Goal: Task Accomplishment & Management: Manage account settings

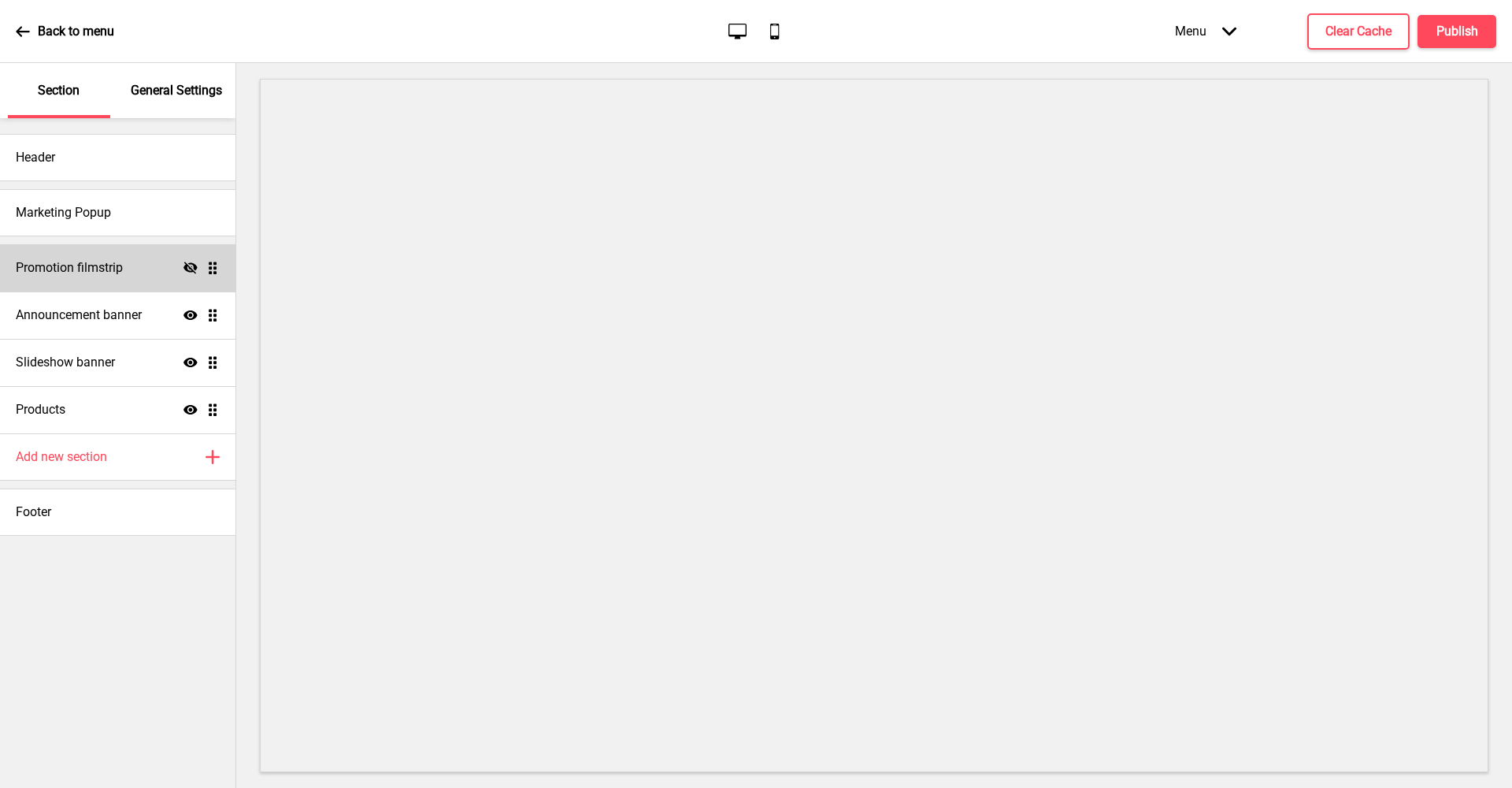
click at [113, 270] on h4 "Promotion filmstrip" at bounding box center [69, 268] width 107 height 17
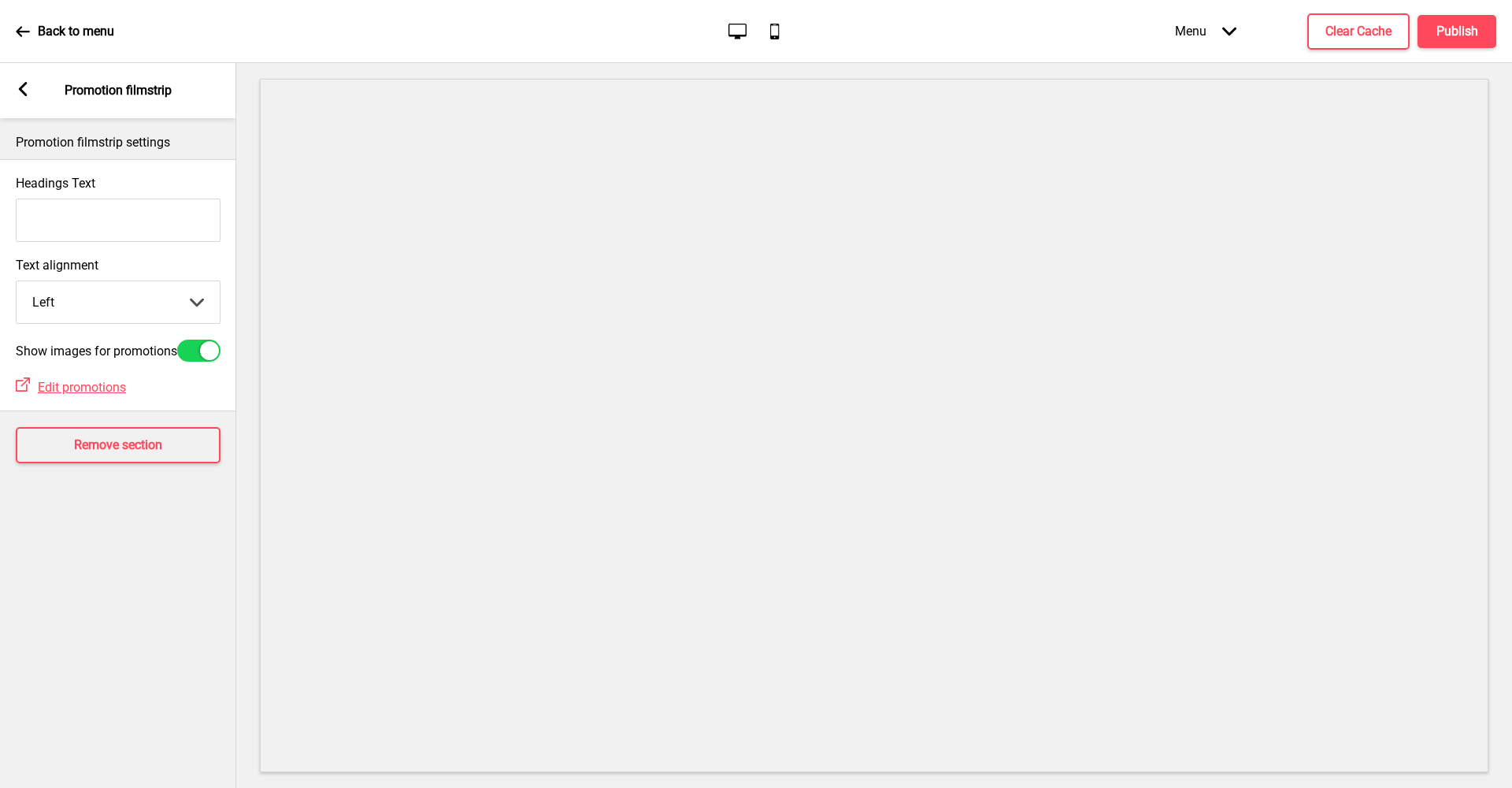
click at [32, 100] on div "Arrow left Promotion filmstrip" at bounding box center [118, 91] width 236 height 55
click at [31, 99] on div "Arrow left Promotion filmstrip" at bounding box center [118, 91] width 236 height 55
click at [27, 97] on div "Arrow left" at bounding box center [22, 90] width 14 height 17
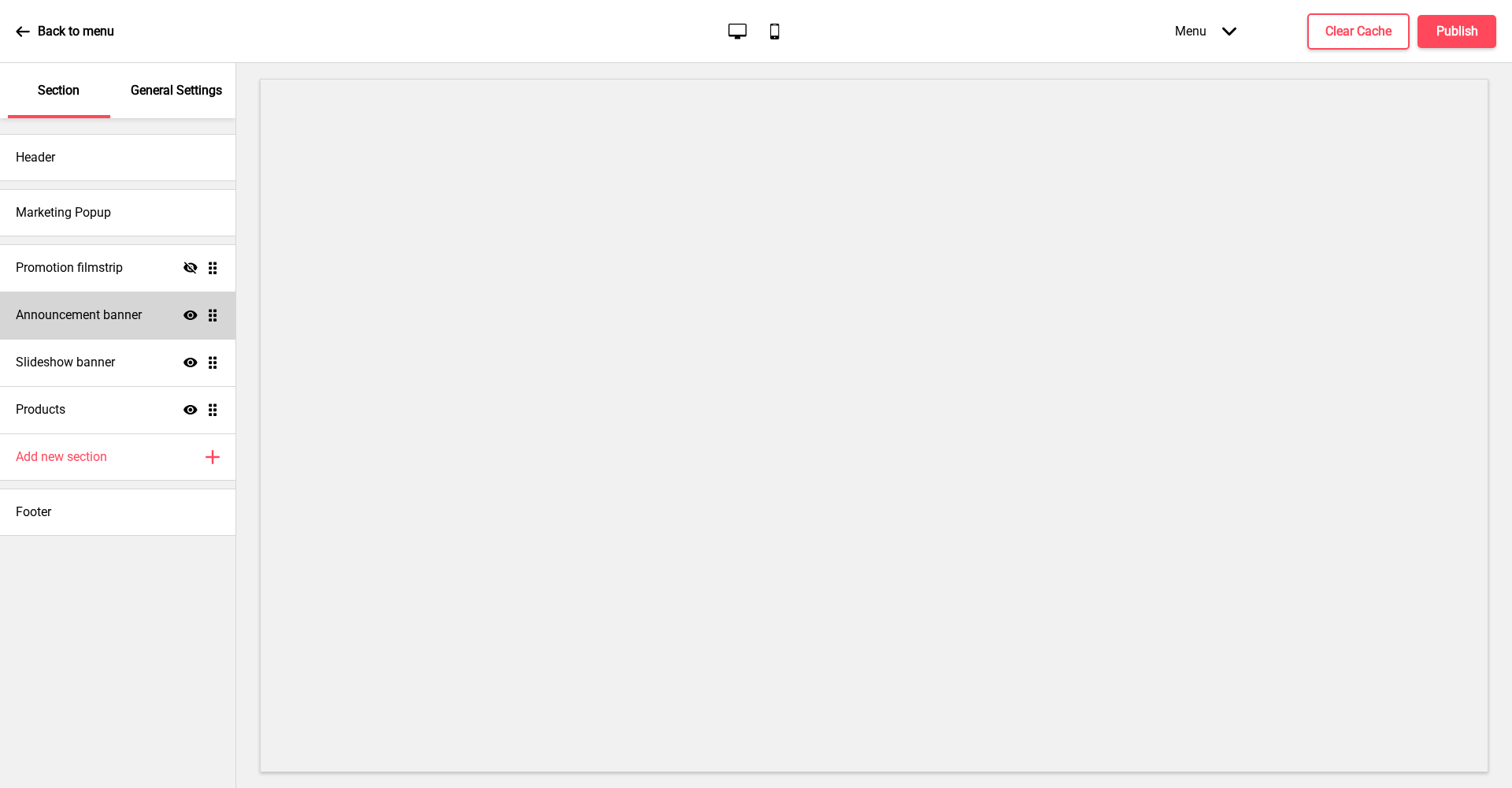
click at [126, 330] on div "Announcement banner Show Drag" at bounding box center [117, 315] width 235 height 47
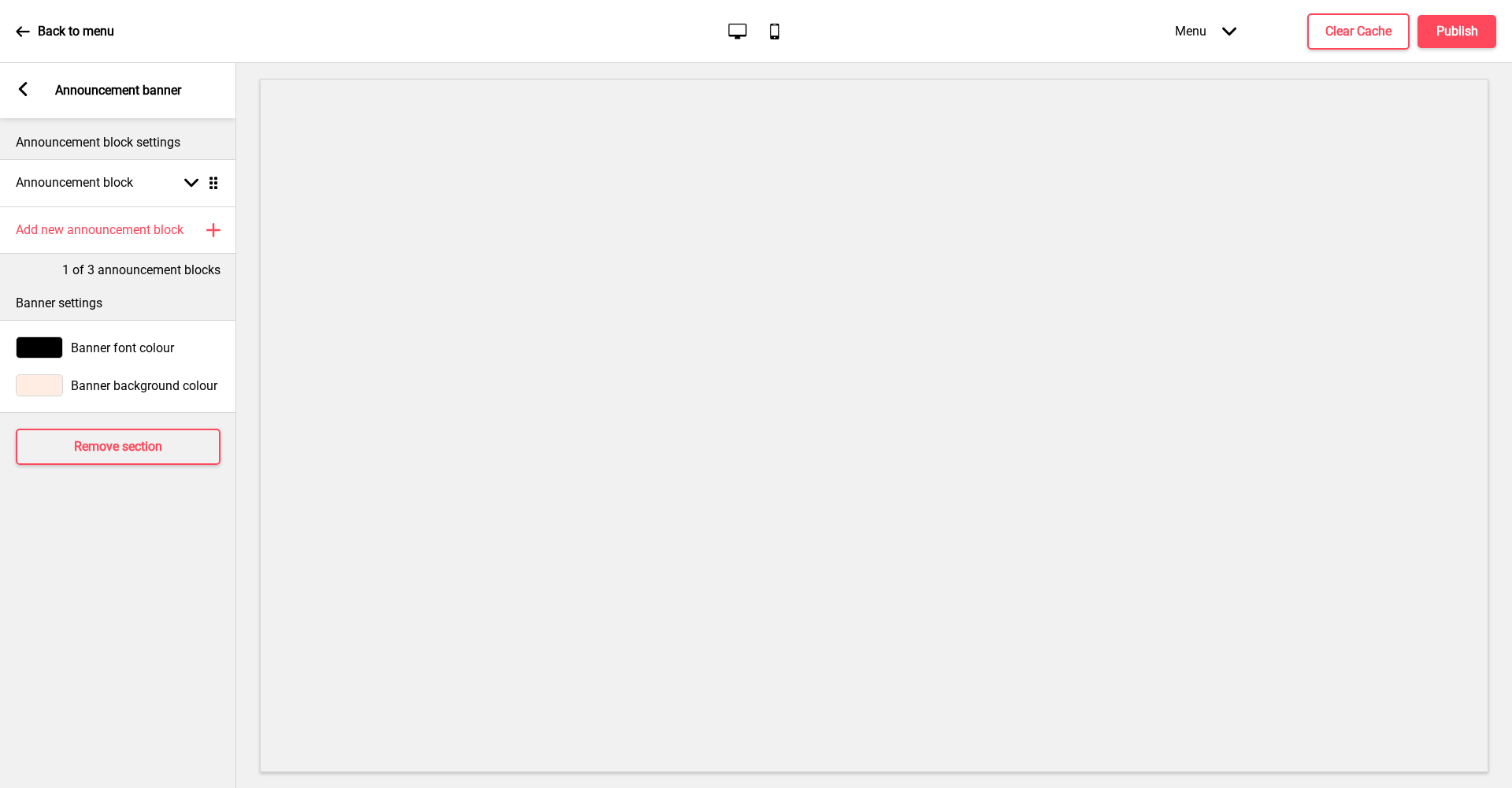
click at [21, 91] on icon at bounding box center [23, 88] width 8 height 14
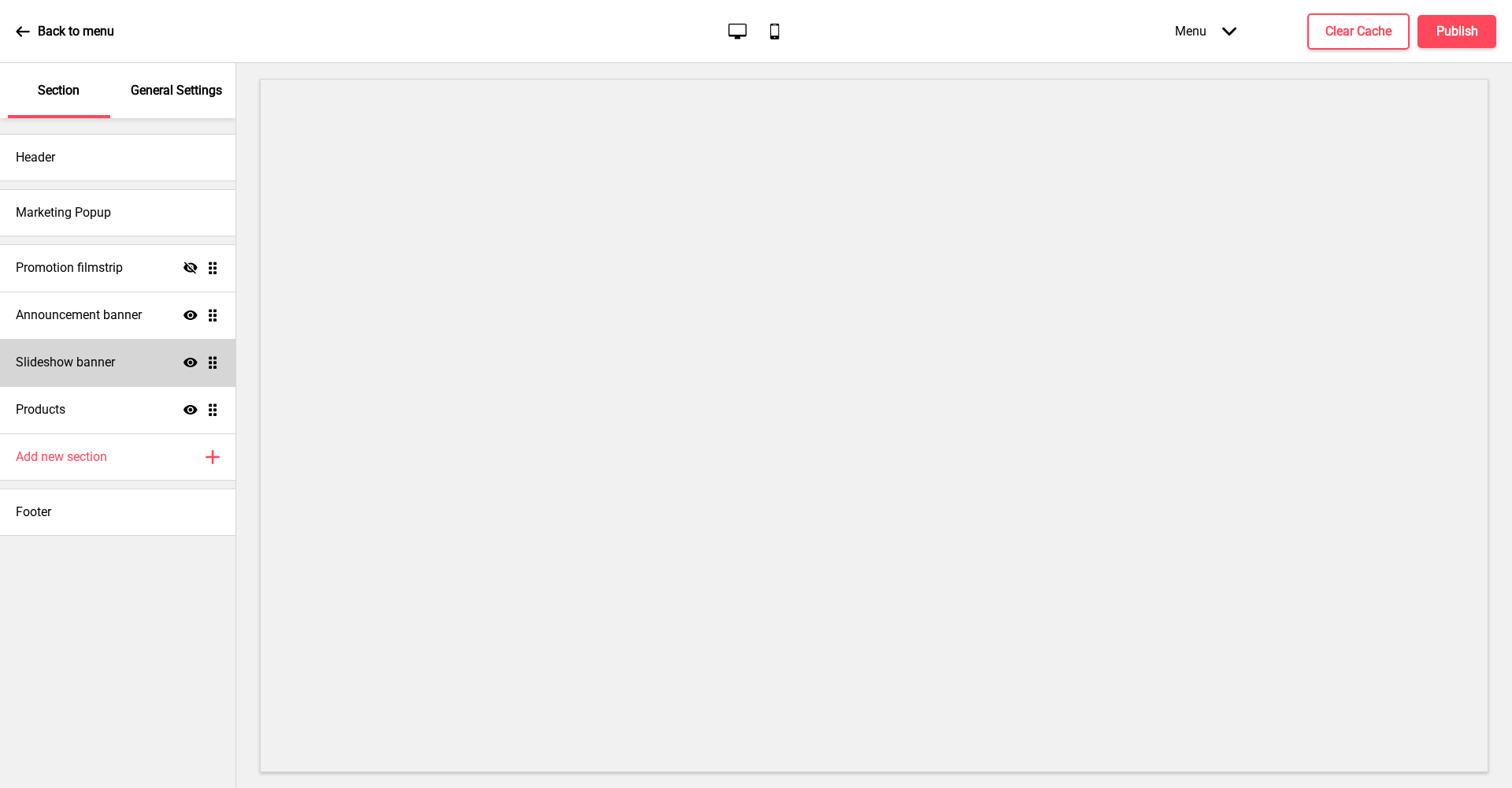
click at [111, 373] on div "Slideshow banner Show Drag" at bounding box center [117, 362] width 235 height 47
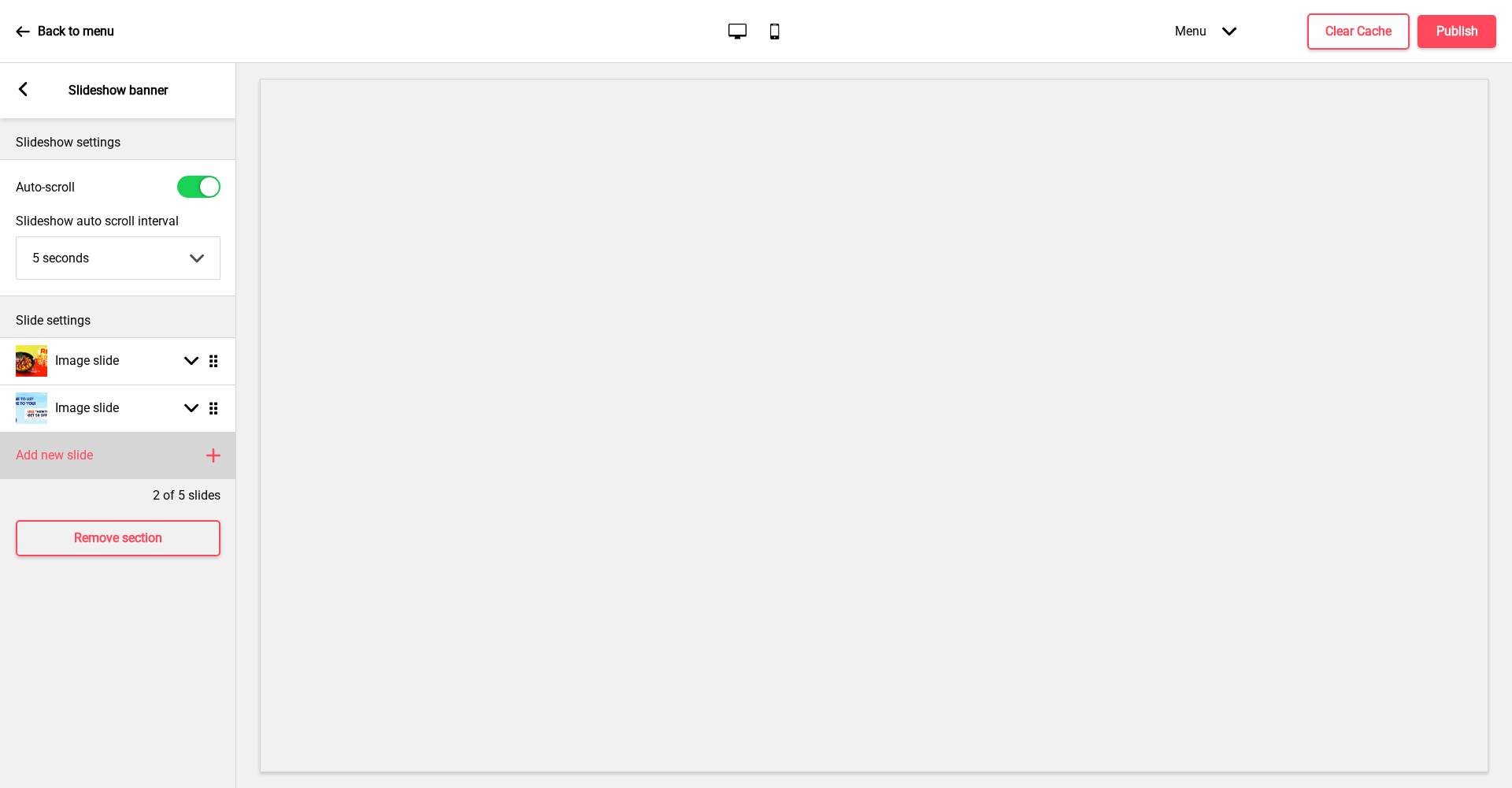
click at [134, 447] on div "Add new slide Plus" at bounding box center [118, 455] width 236 height 47
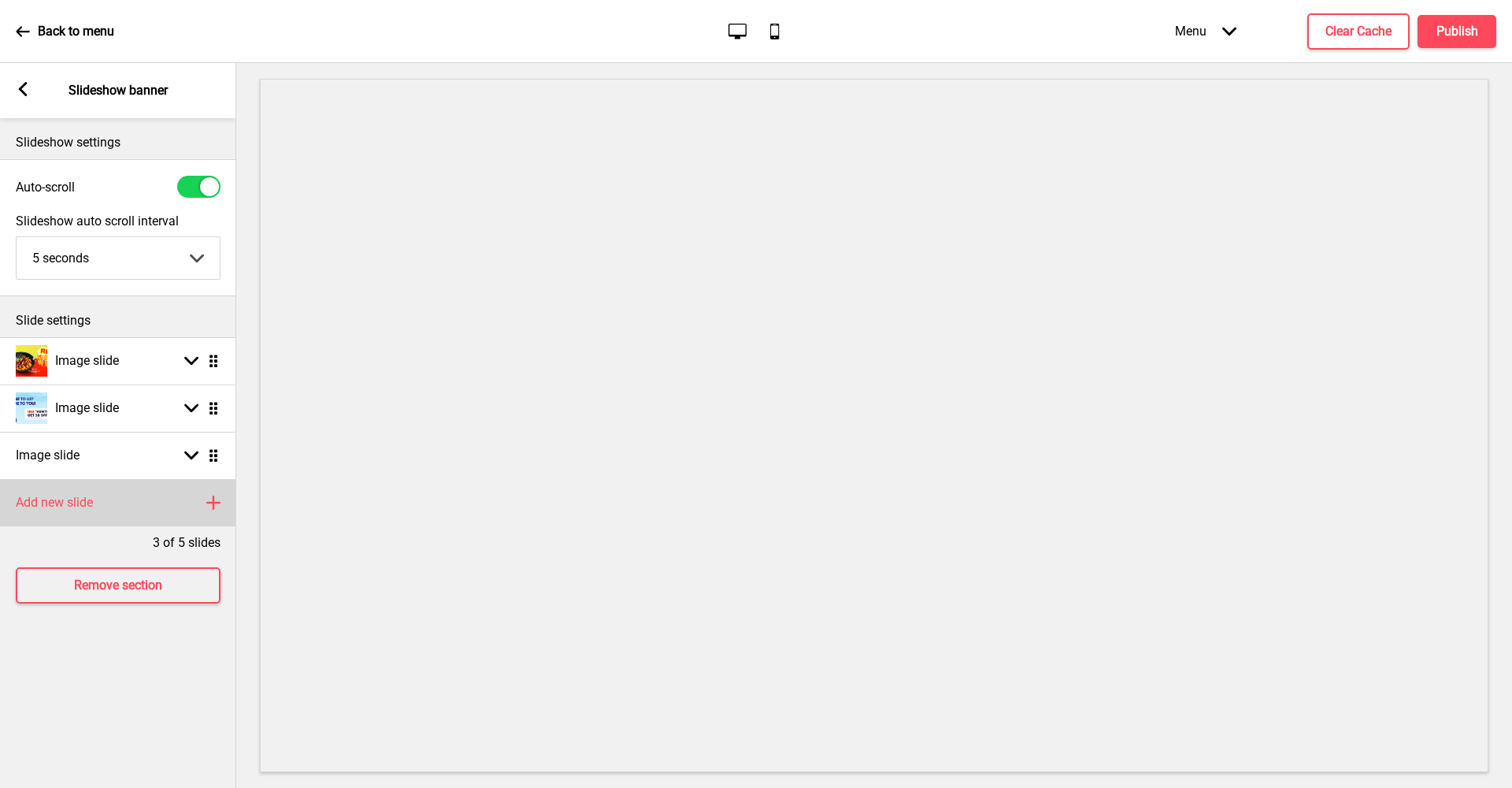
click at [215, 493] on div "Add new slide Plus" at bounding box center [118, 503] width 236 height 47
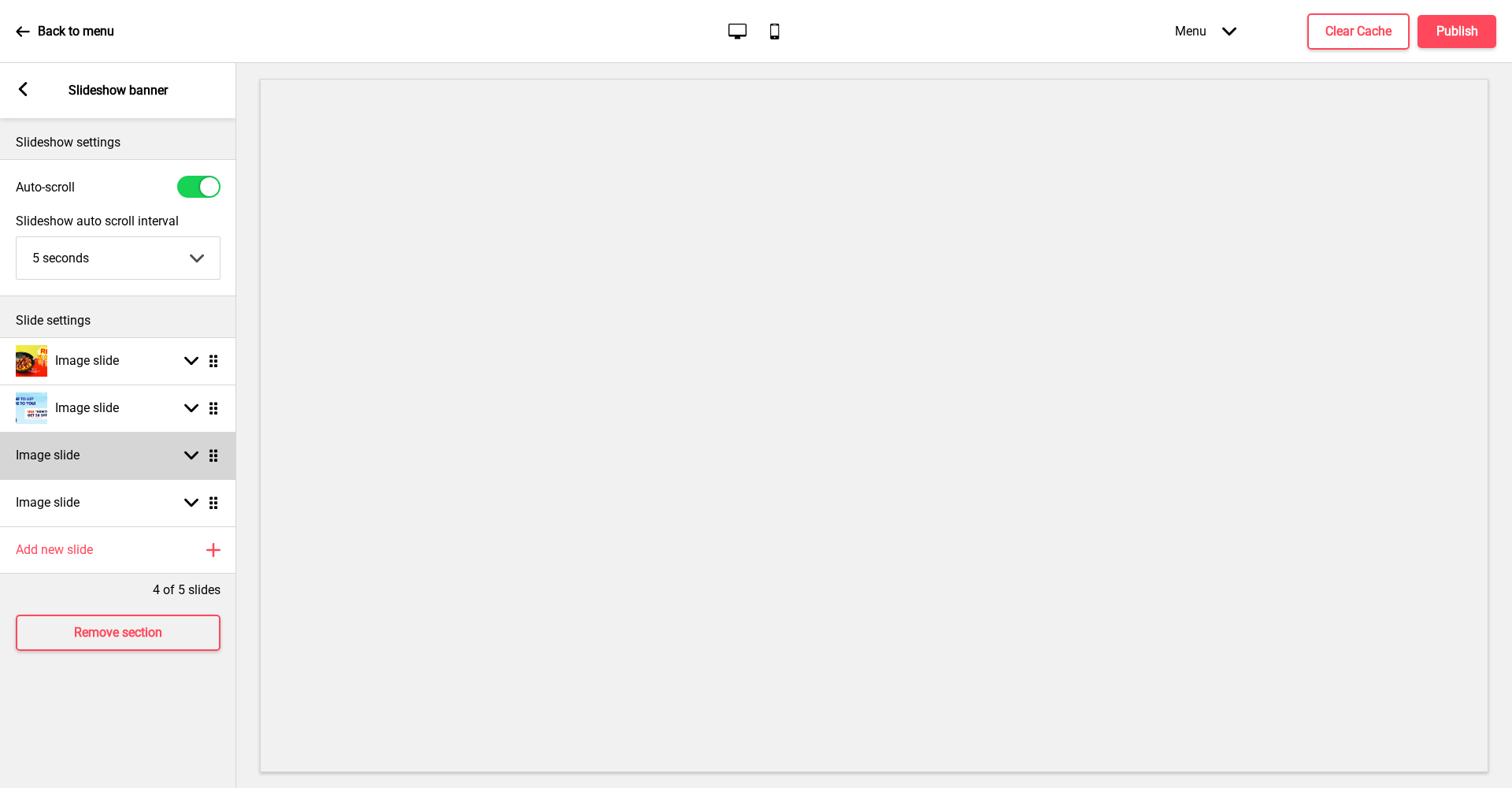
click at [193, 447] on div "Image slide Arrow down Drag" at bounding box center [118, 455] width 236 height 47
select select "right"
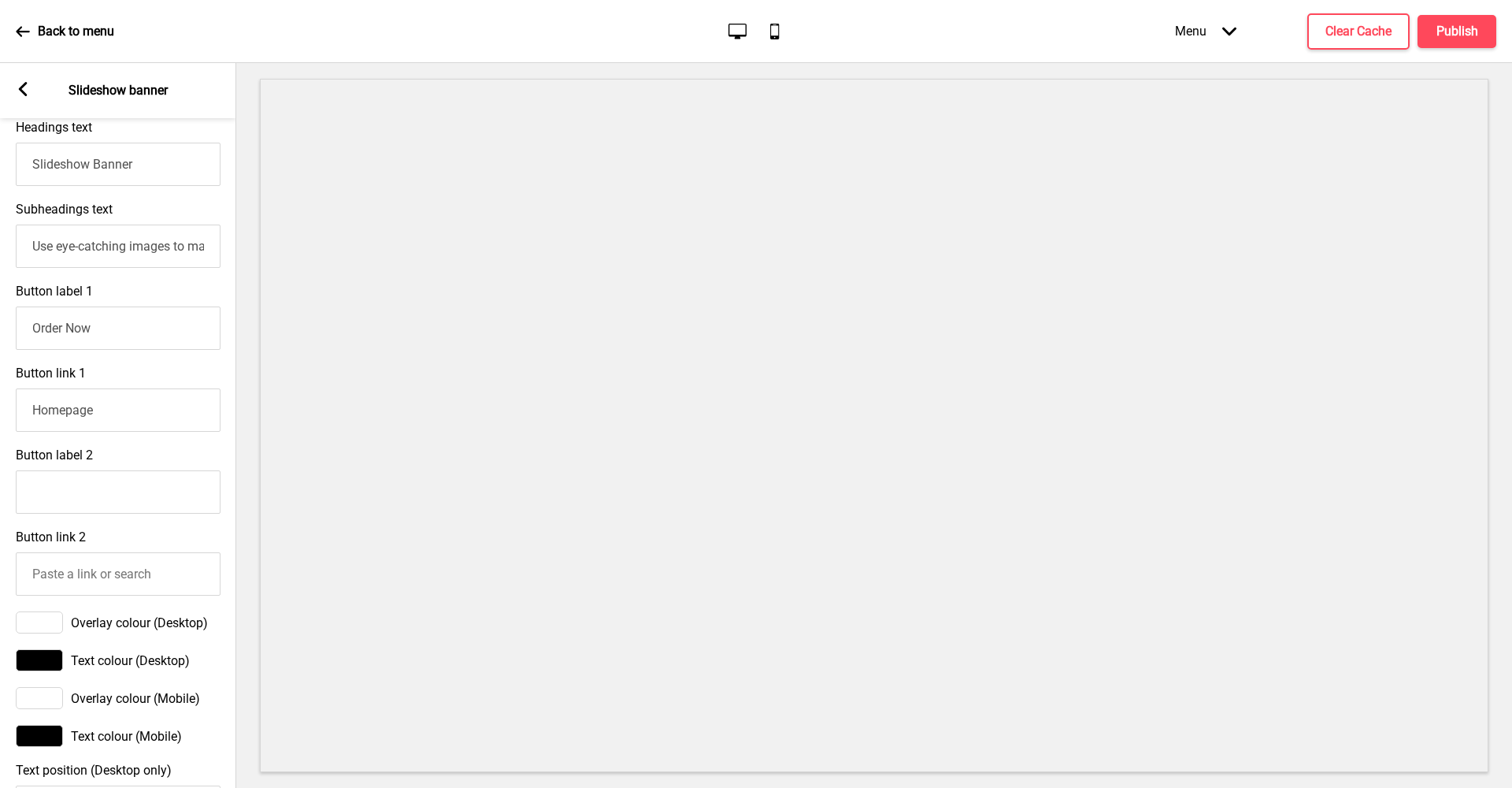
scroll to position [929, 0]
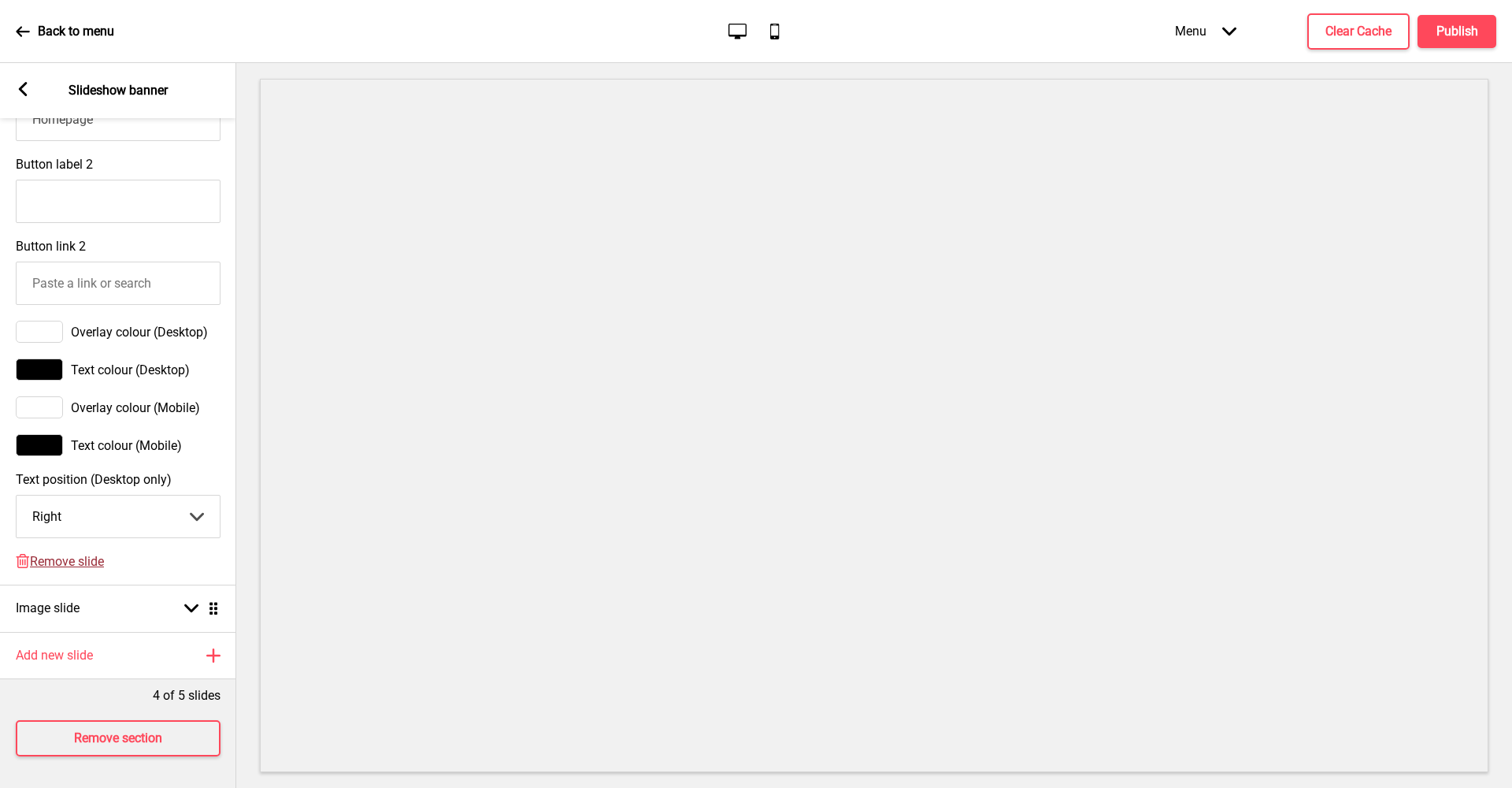
click at [95, 554] on span "Remove slide" at bounding box center [67, 562] width 74 height 15
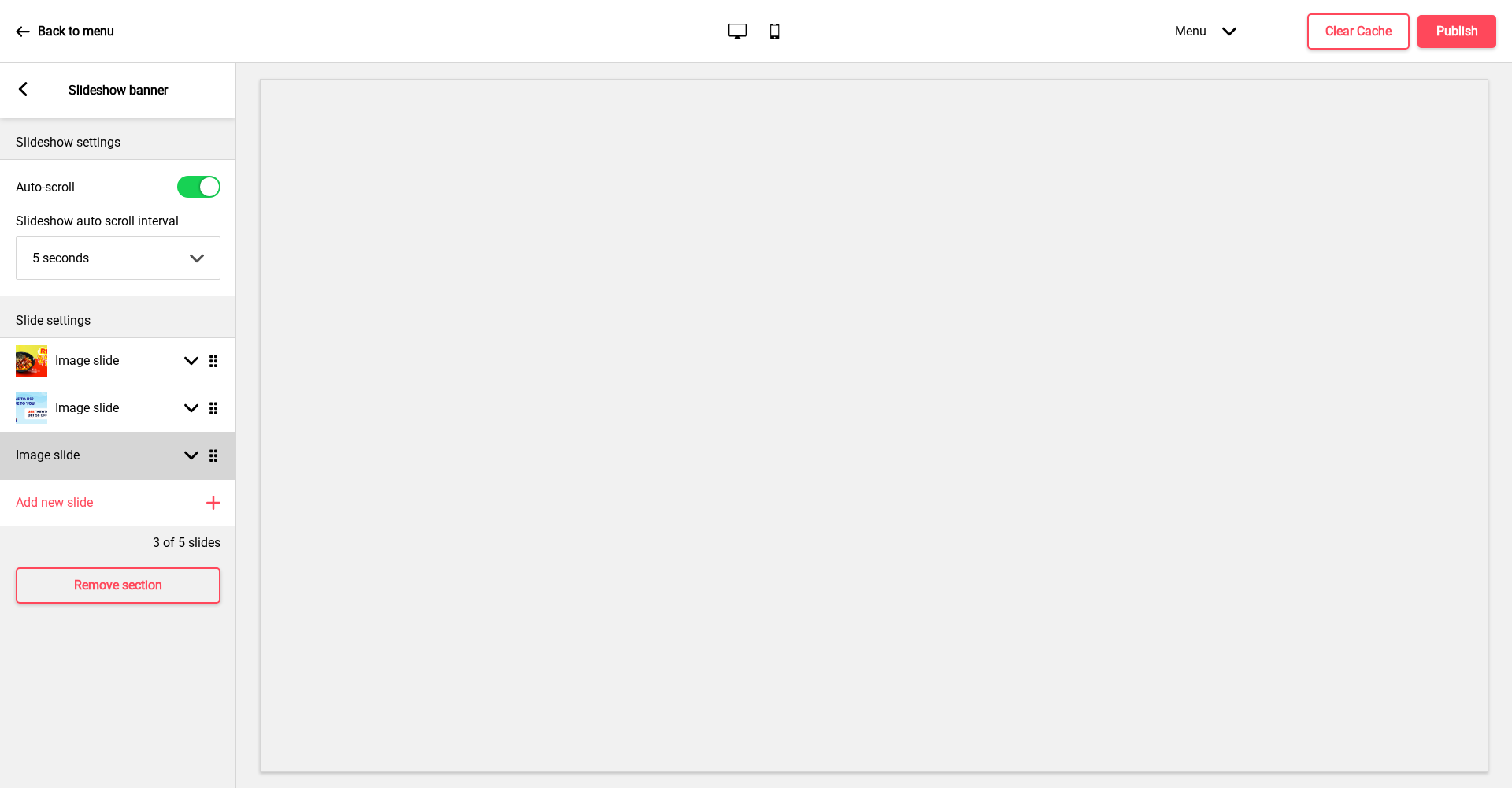
click at [190, 452] on rect at bounding box center [191, 455] width 14 height 14
select select "right"
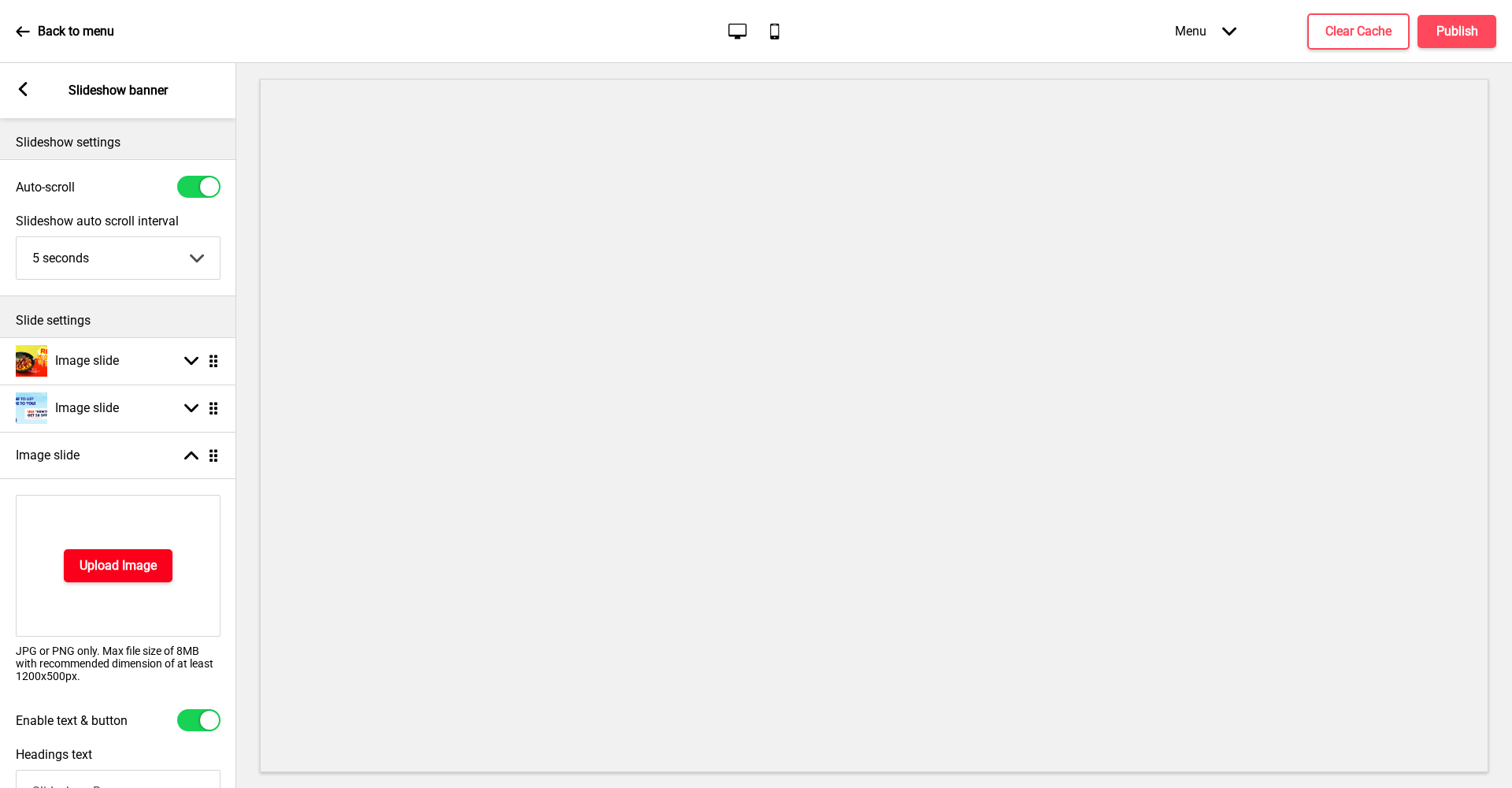
click at [135, 563] on h4 "Upload Image" at bounding box center [118, 565] width 77 height 17
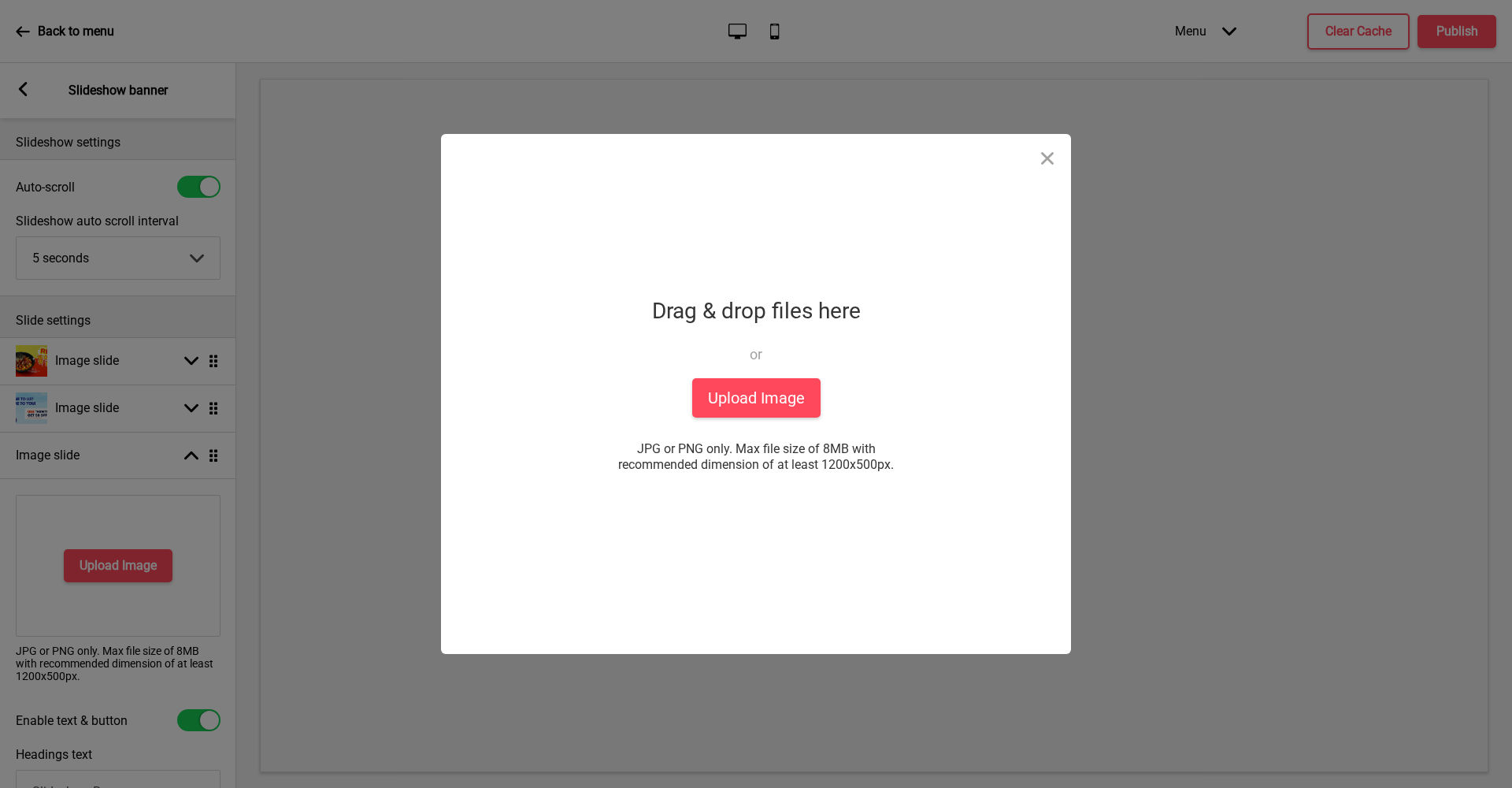
click at [724, 421] on div "Drop a file here Drag & drop files here or Upload files from your computer Uplo…" at bounding box center [755, 394] width 393 height 520
click at [724, 418] on div "Drop a file here Drag & drop files here or Upload files from your computer Uplo…" at bounding box center [755, 394] width 393 height 520
click at [727, 406] on button "Upload Image" at bounding box center [756, 397] width 128 height 39
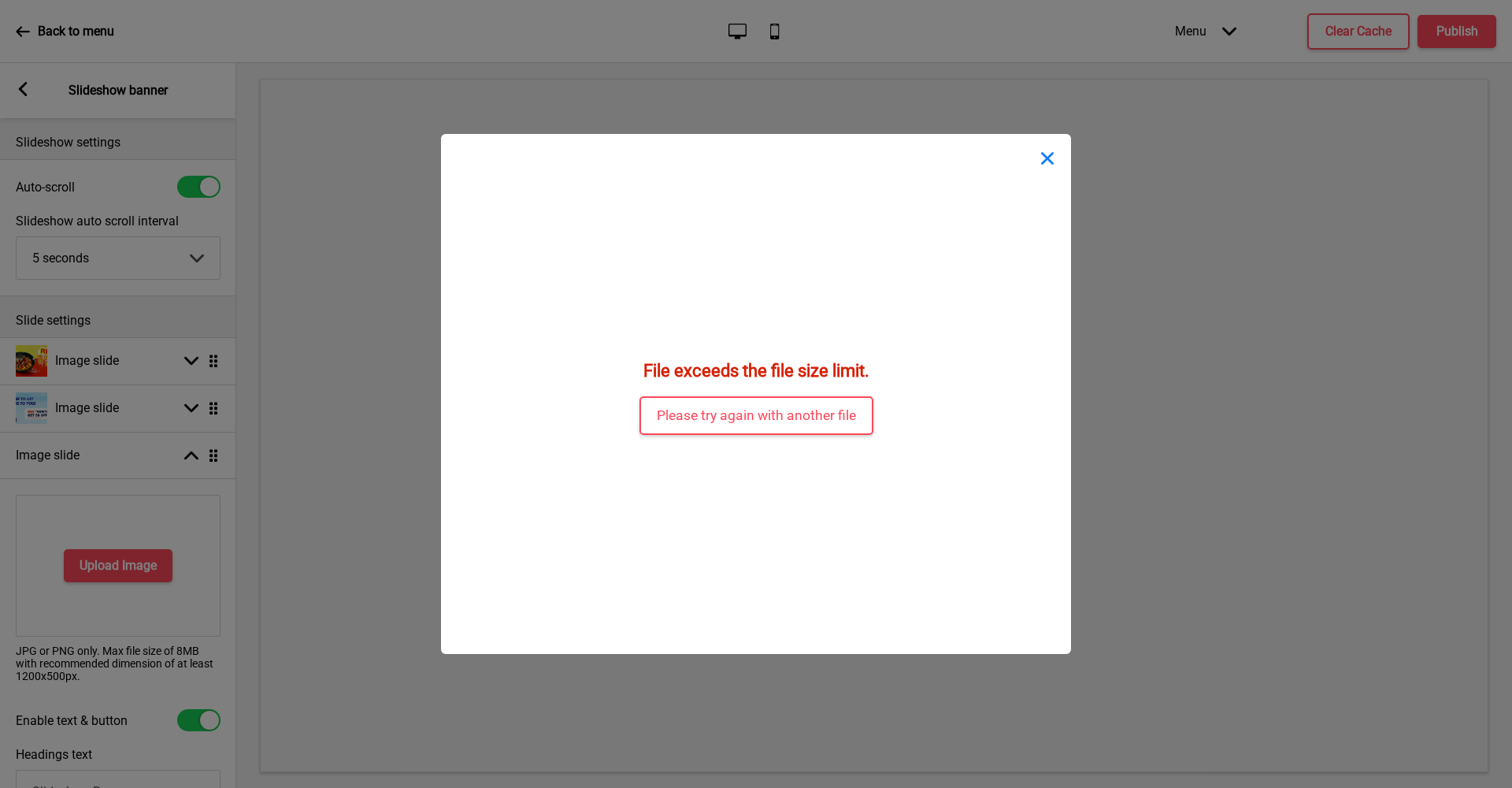
click at [1049, 165] on button "Close" at bounding box center [1047, 157] width 47 height 47
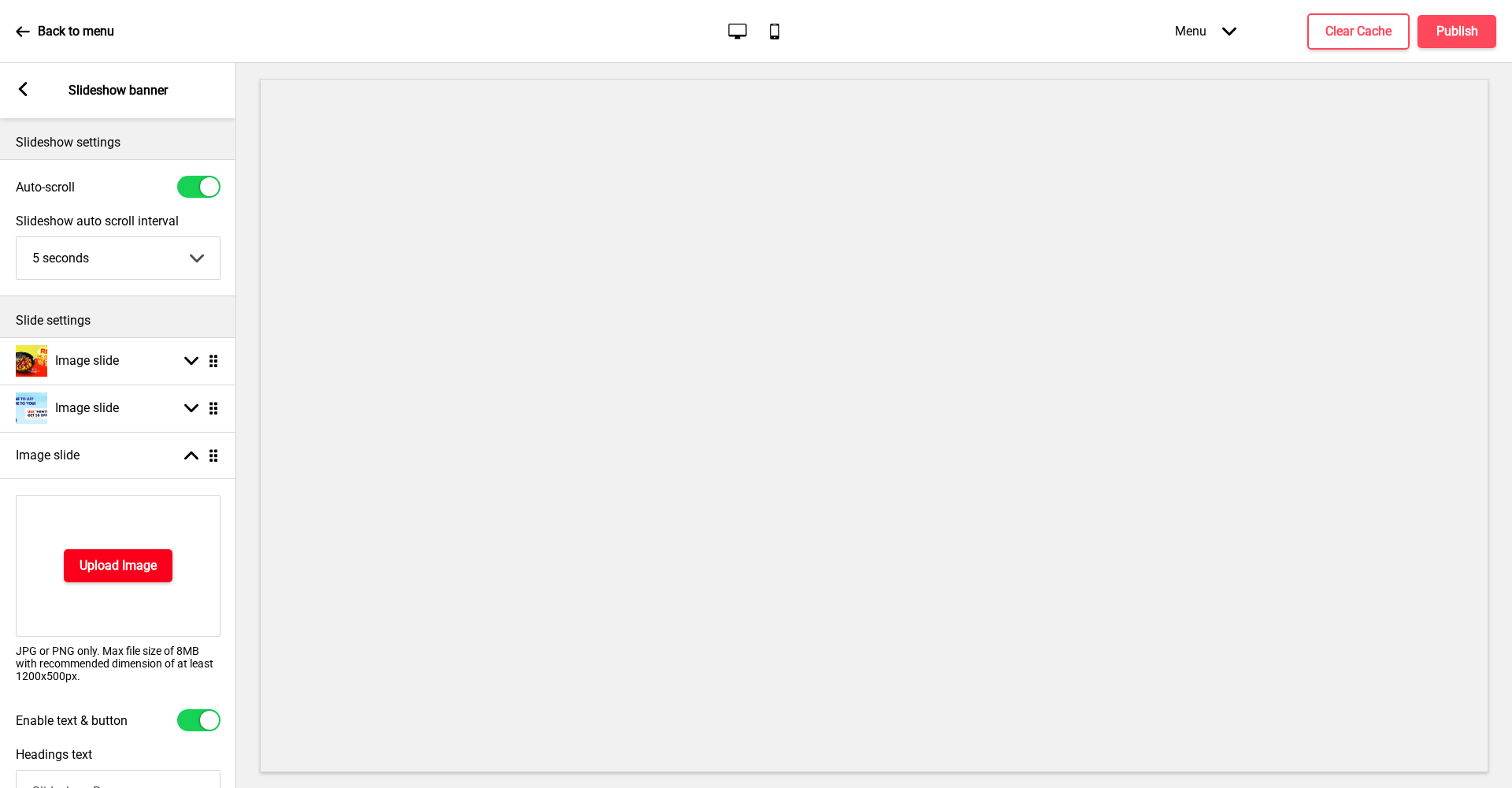
click at [114, 564] on h4 "Upload Image" at bounding box center [118, 565] width 77 height 17
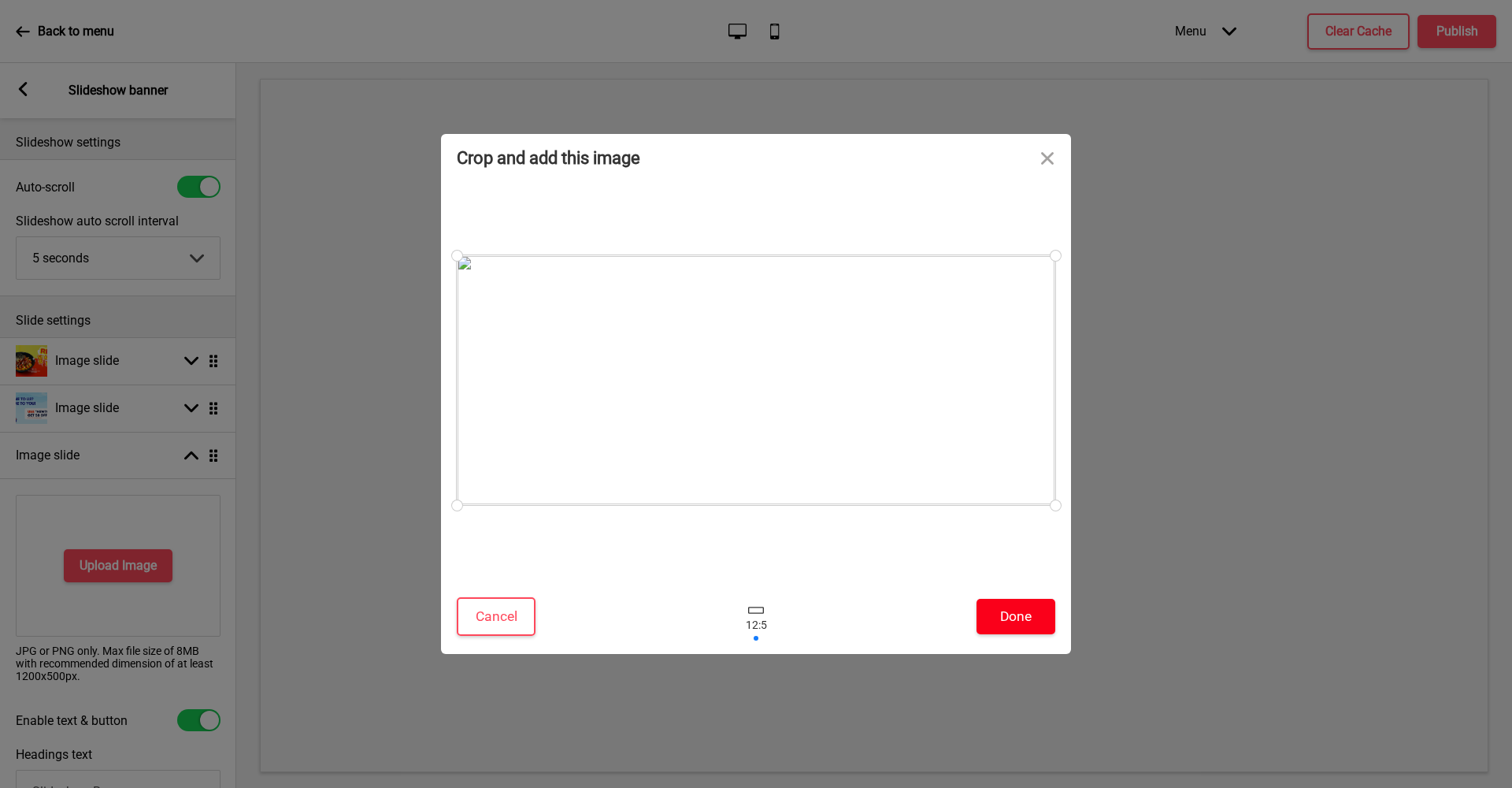
click at [1030, 617] on button "Done" at bounding box center [1015, 617] width 79 height 36
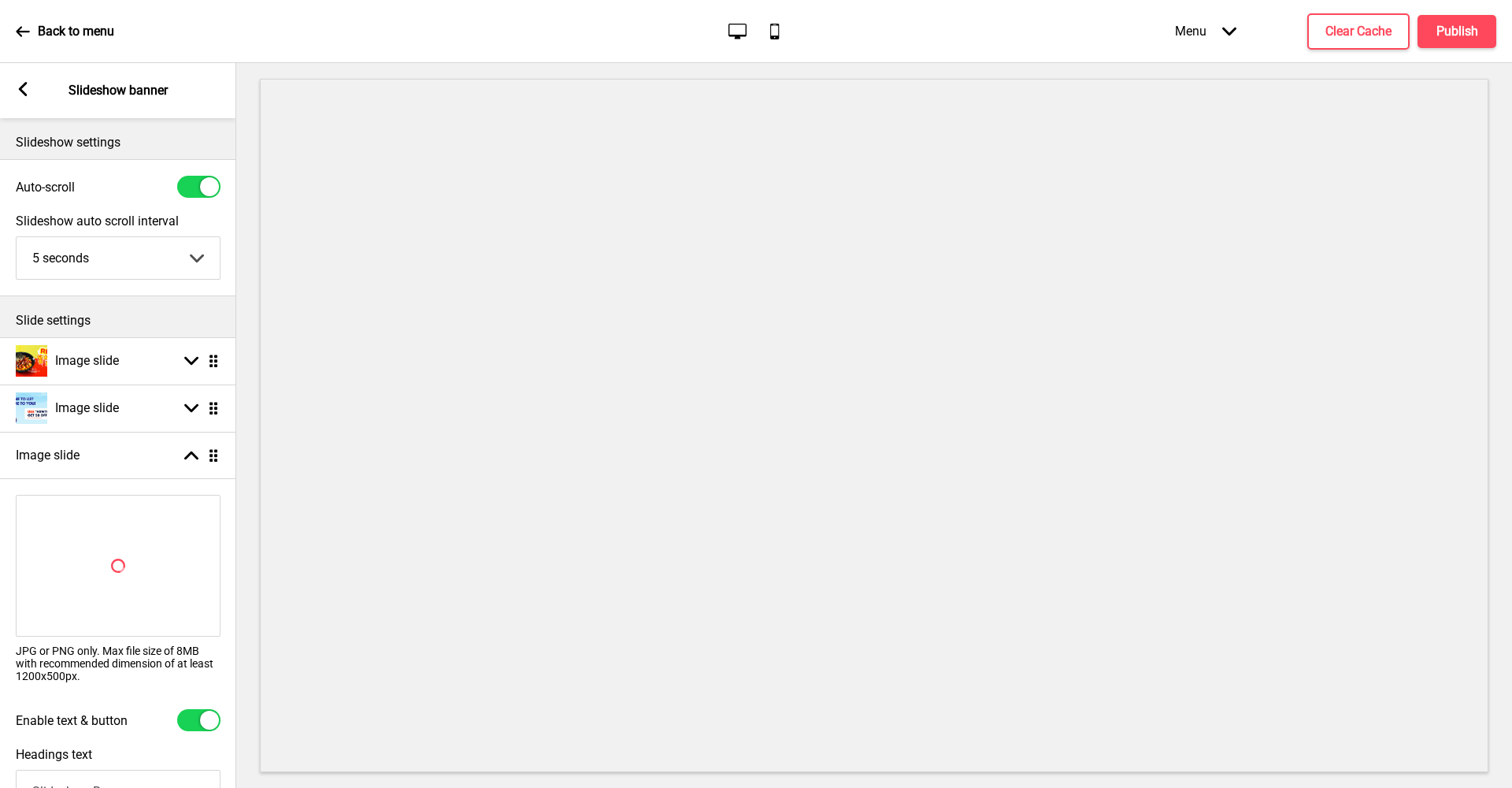
select select "right"
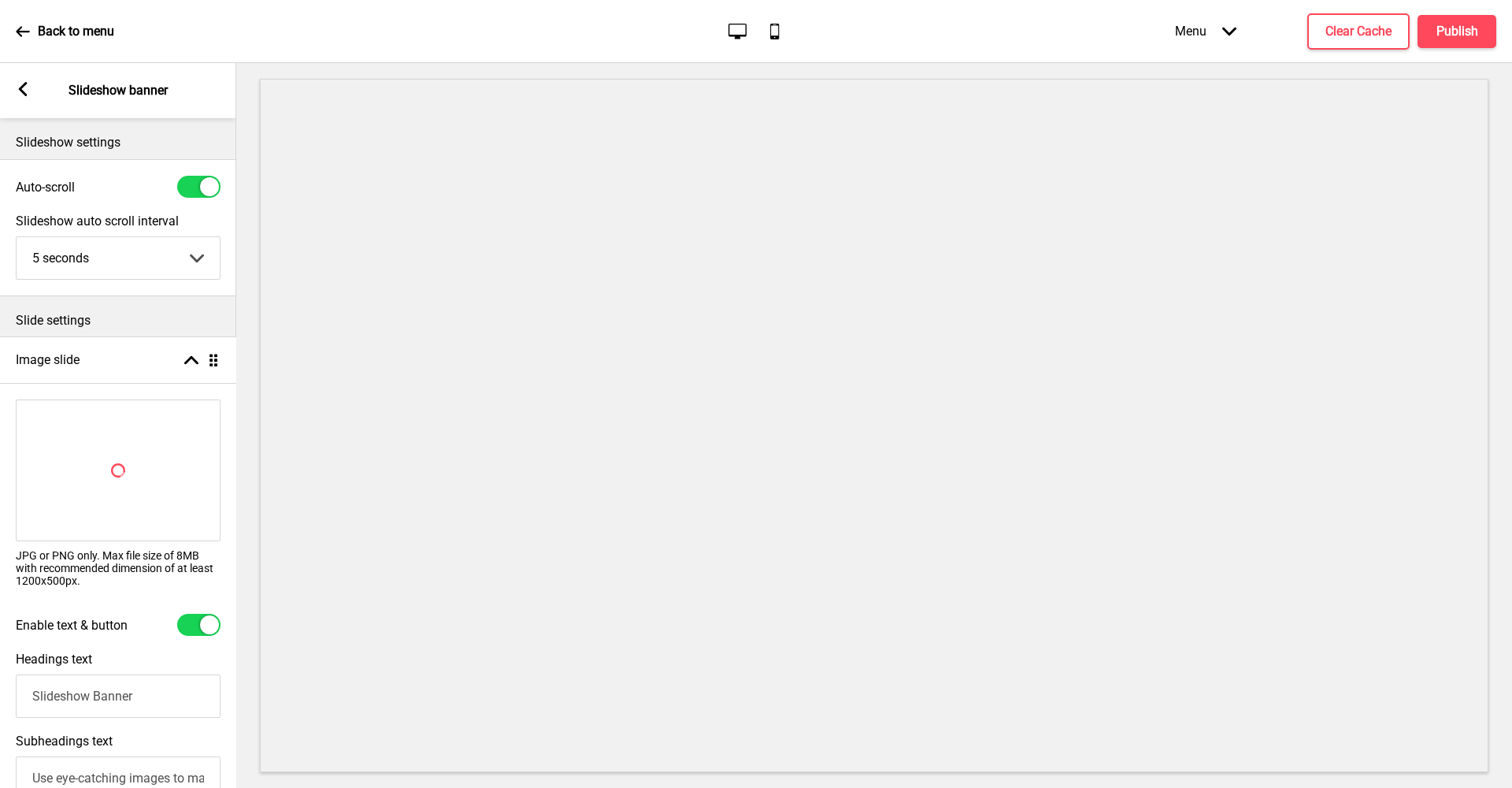
drag, startPoint x: 216, startPoint y: 449, endPoint x: 225, endPoint y: 353, distance: 96.4
select select "right"
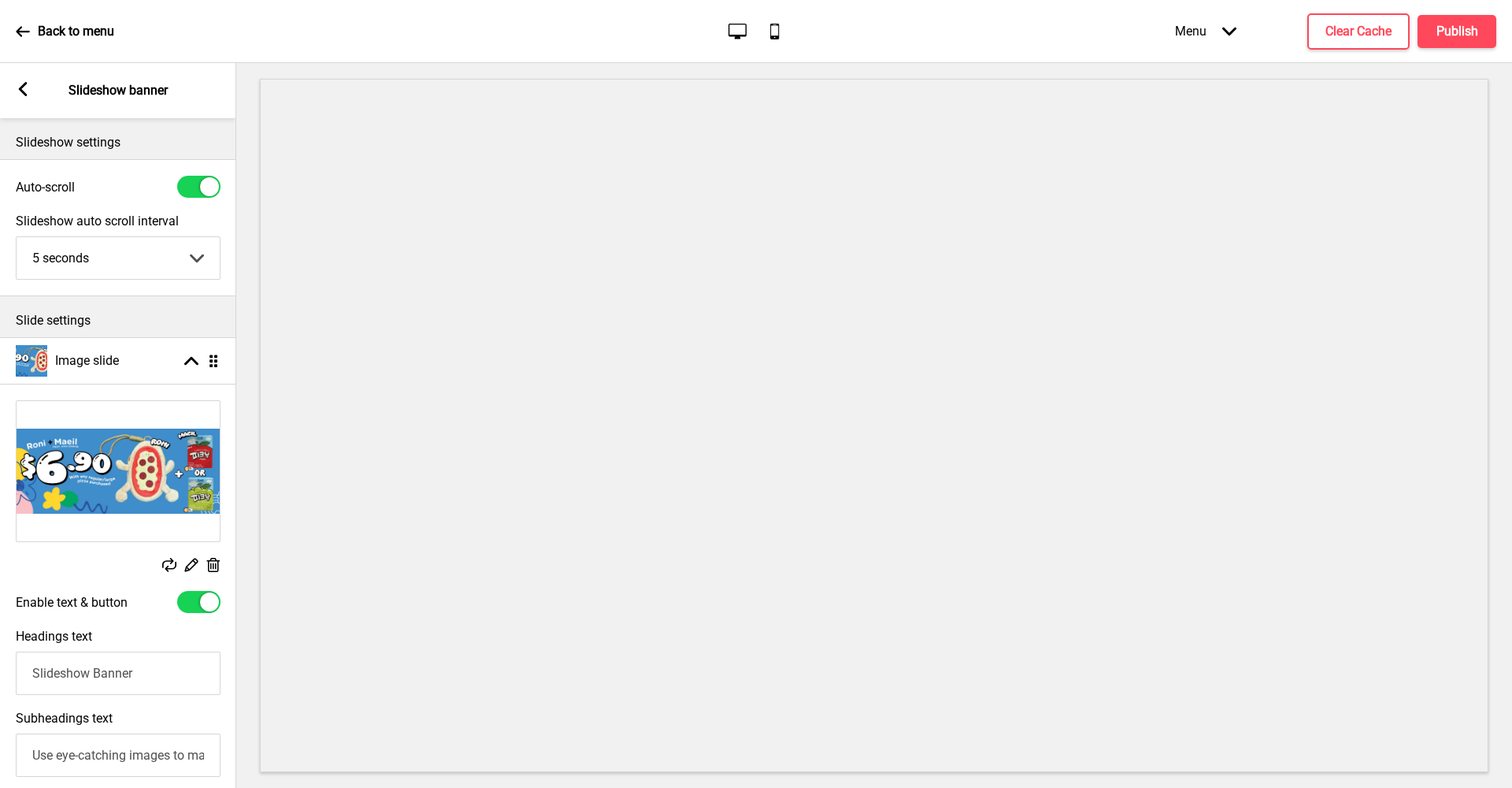
click at [175, 608] on div "Enable text & button" at bounding box center [118, 602] width 205 height 22
click at [199, 605] on div at bounding box center [199, 602] width 43 height 22
checkbox input "false"
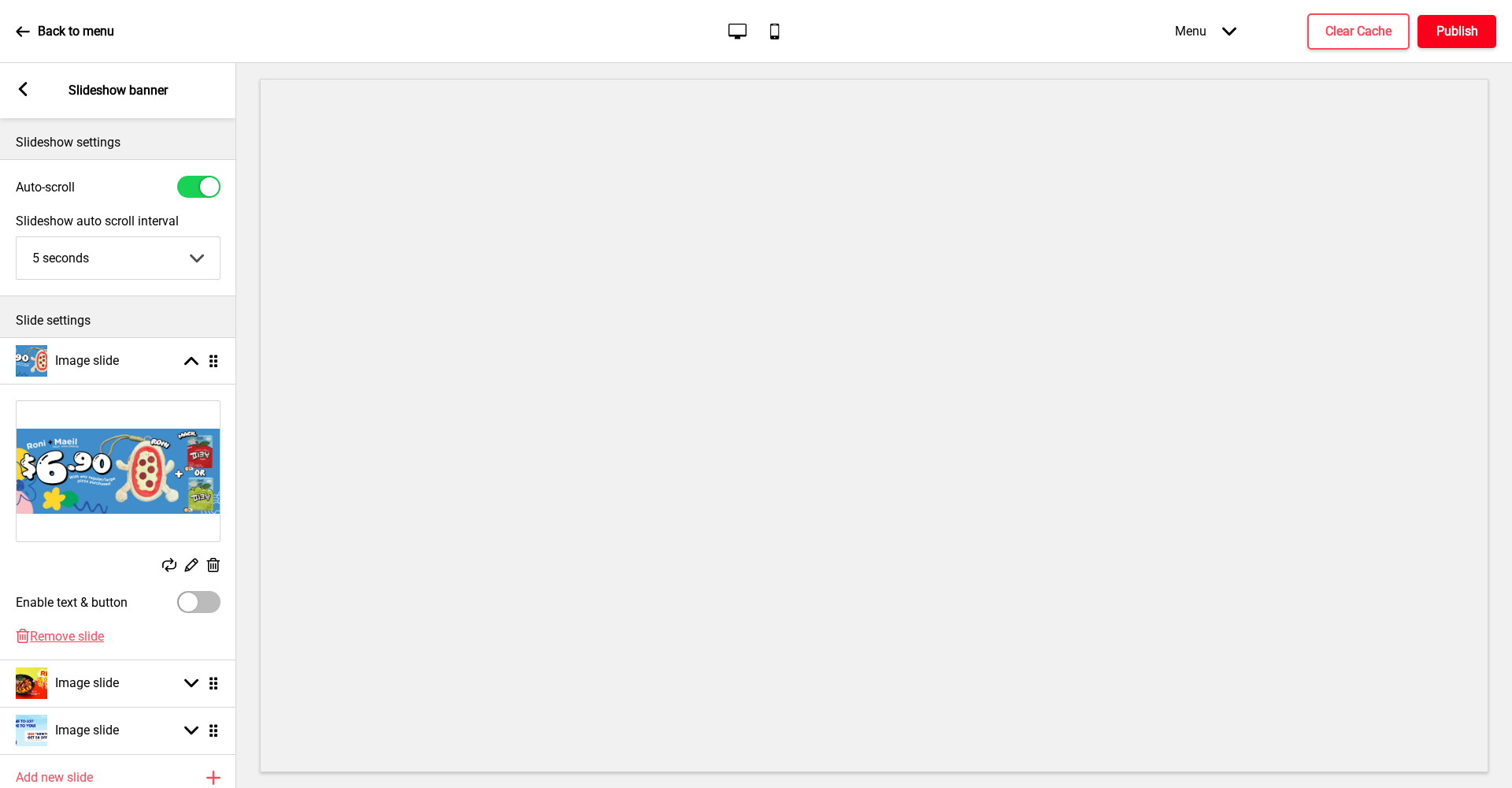
click at [1481, 30] on button "Publish" at bounding box center [1456, 32] width 79 height 33
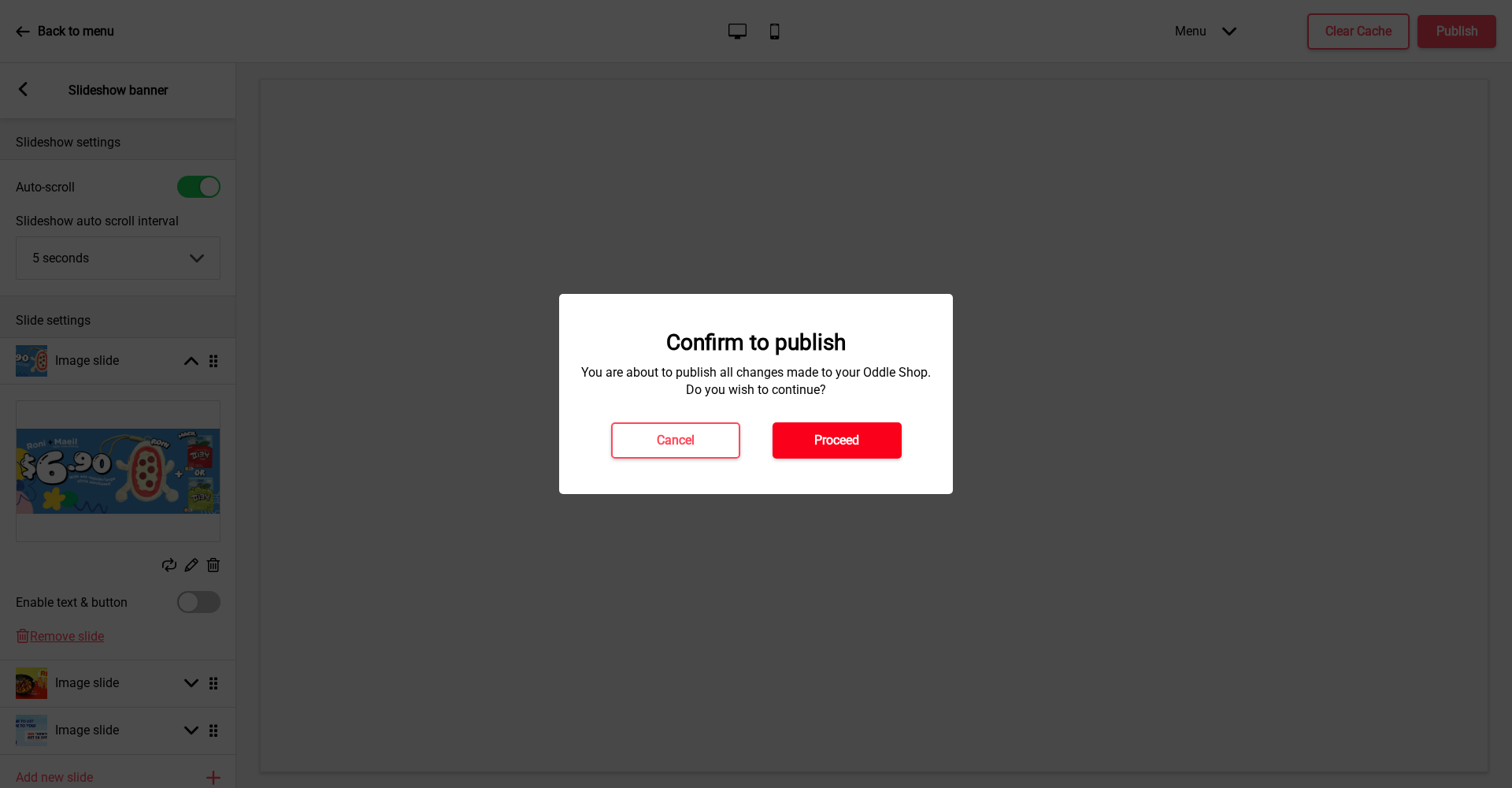
click at [859, 432] on h4 "Proceed" at bounding box center [837, 440] width 45 height 17
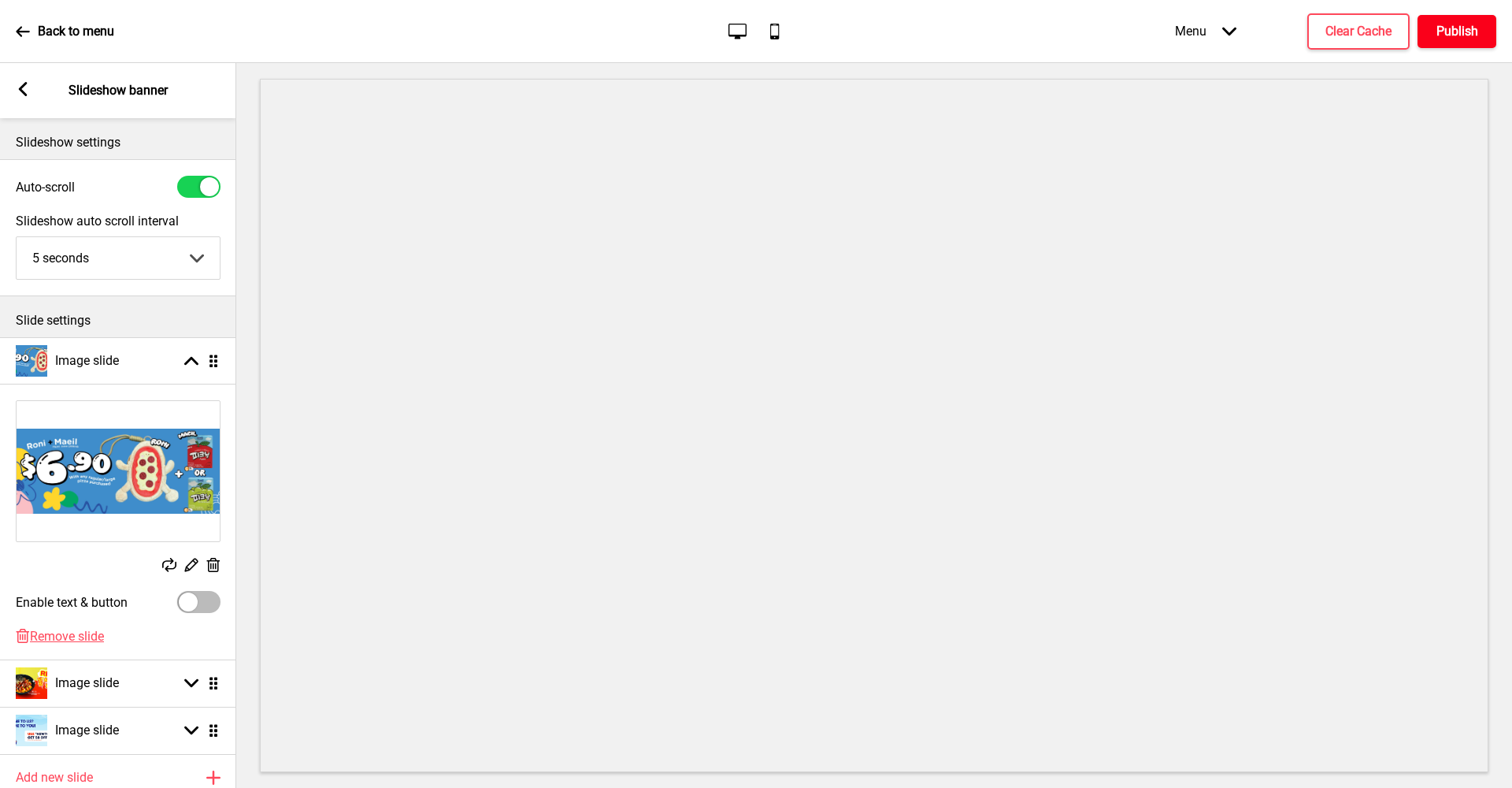
click at [1478, 30] on h4 "Publish" at bounding box center [1457, 31] width 42 height 17
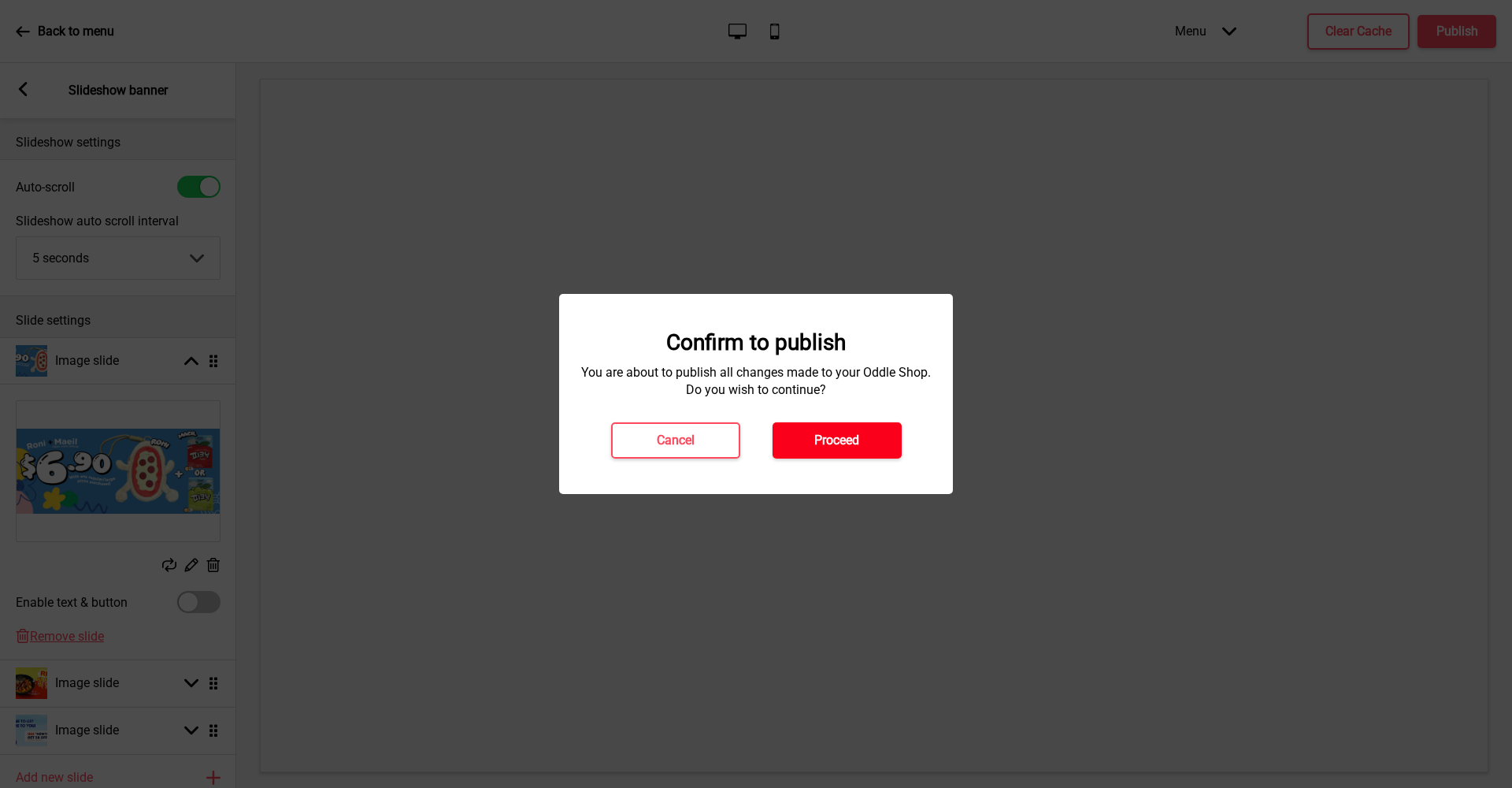
click at [857, 434] on h4 "Proceed" at bounding box center [837, 440] width 45 height 17
